Goal: Find specific page/section: Find specific page/section

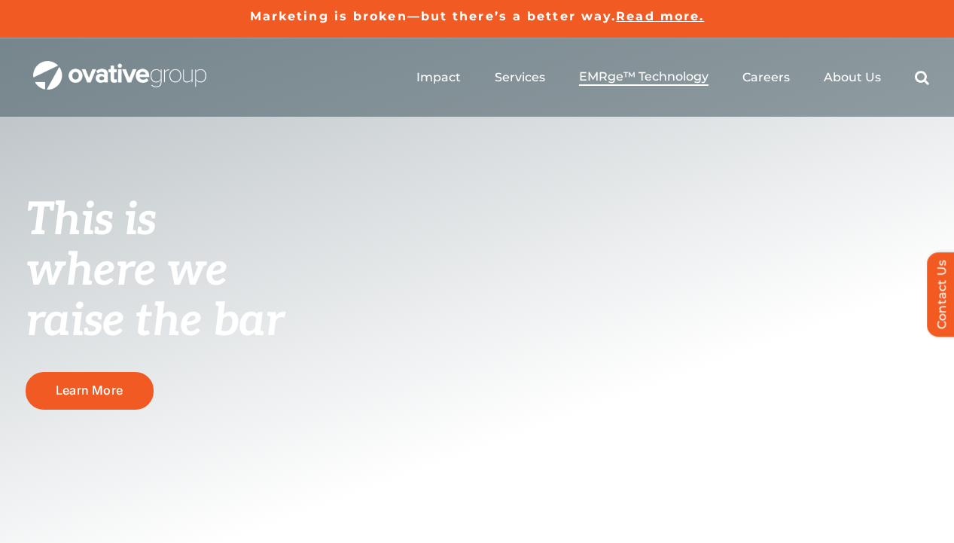
click at [604, 72] on span "EMRge™ Technology" at bounding box center [643, 76] width 129 height 15
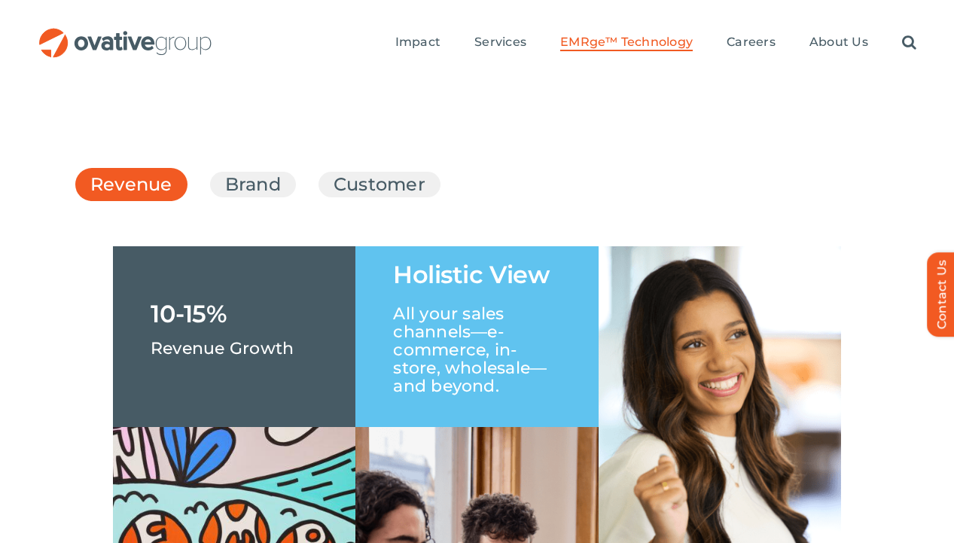
scroll to position [2258, 0]
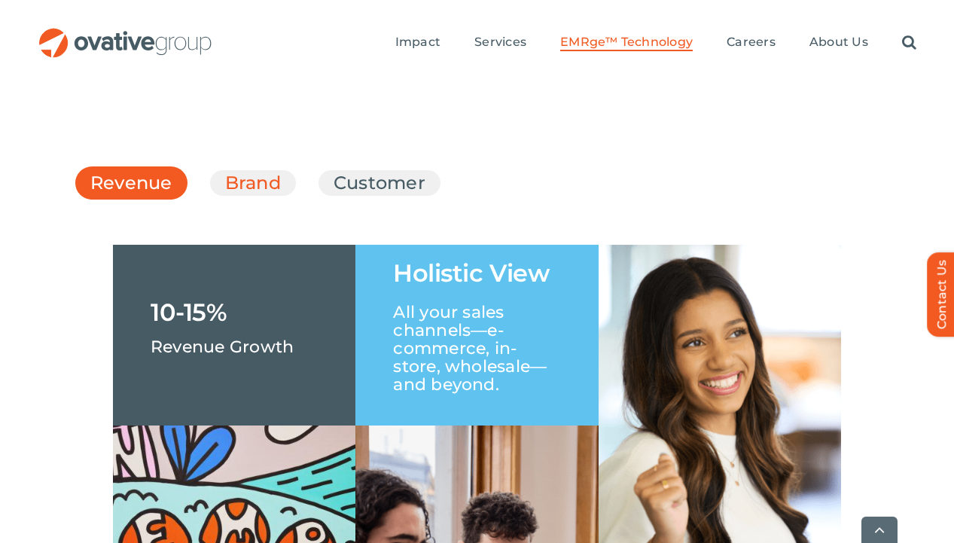
click at [225, 170] on link "Brand" at bounding box center [253, 183] width 56 height 26
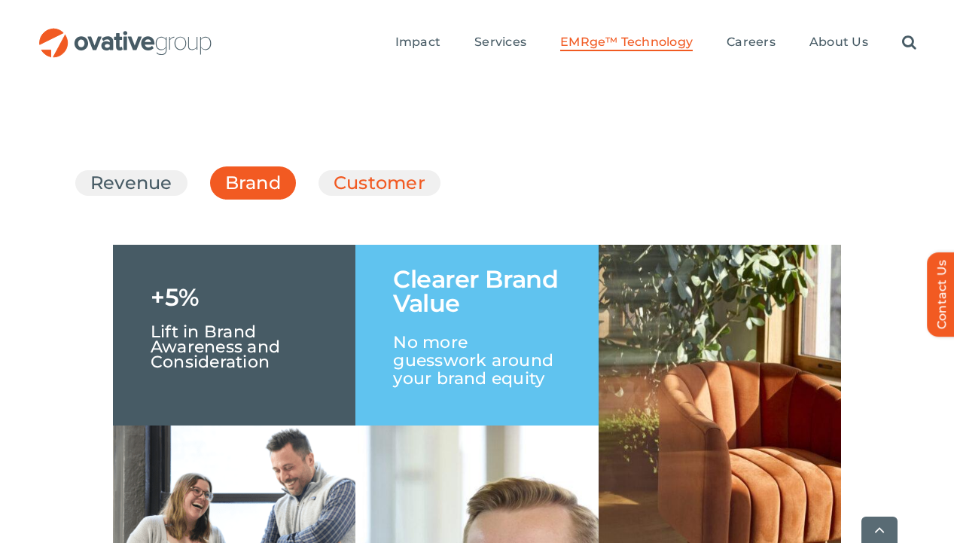
click at [333, 170] on link "Customer" at bounding box center [379, 183] width 92 height 26
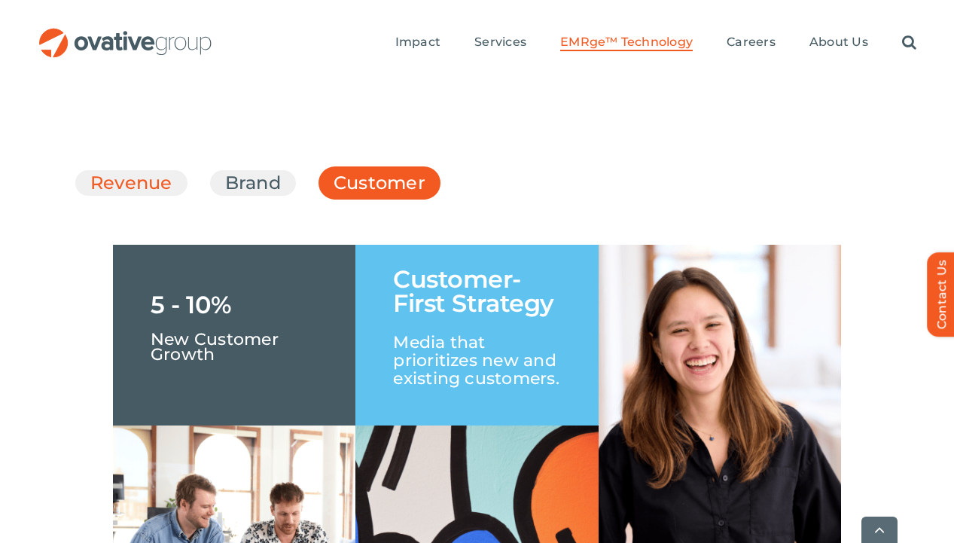
click at [99, 170] on link "Revenue" at bounding box center [131, 183] width 82 height 26
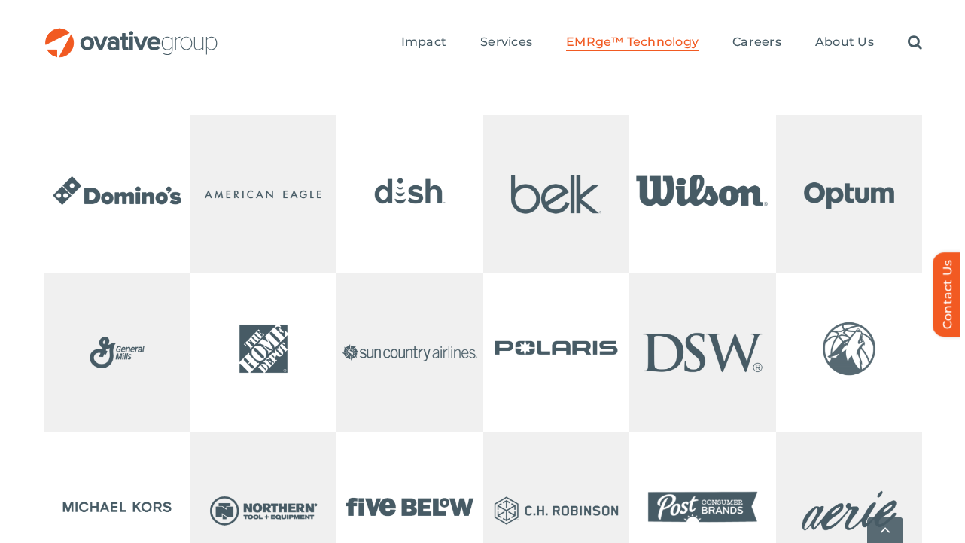
scroll to position [3163, 0]
